Goal: Transaction & Acquisition: Purchase product/service

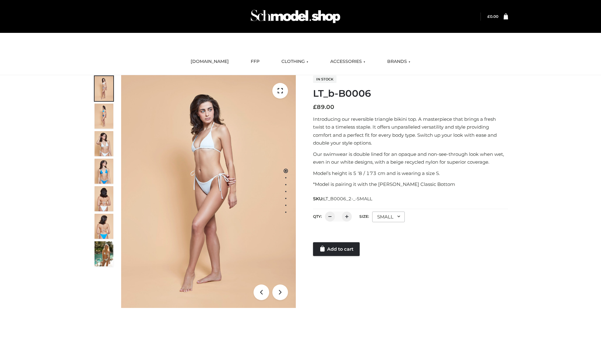
click at [337, 249] on link "Add to cart" at bounding box center [336, 249] width 47 height 14
